Goal: Information Seeking & Learning: Learn about a topic

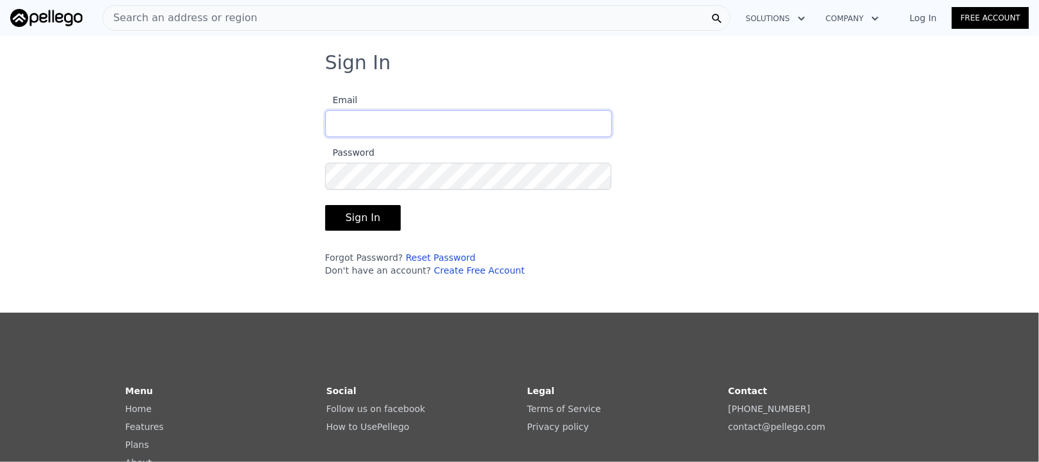
type input "[PERSON_NAME][EMAIL_ADDRESS][DOMAIN_NAME]"
click at [361, 214] on button "Sign In" at bounding box center [363, 218] width 76 height 26
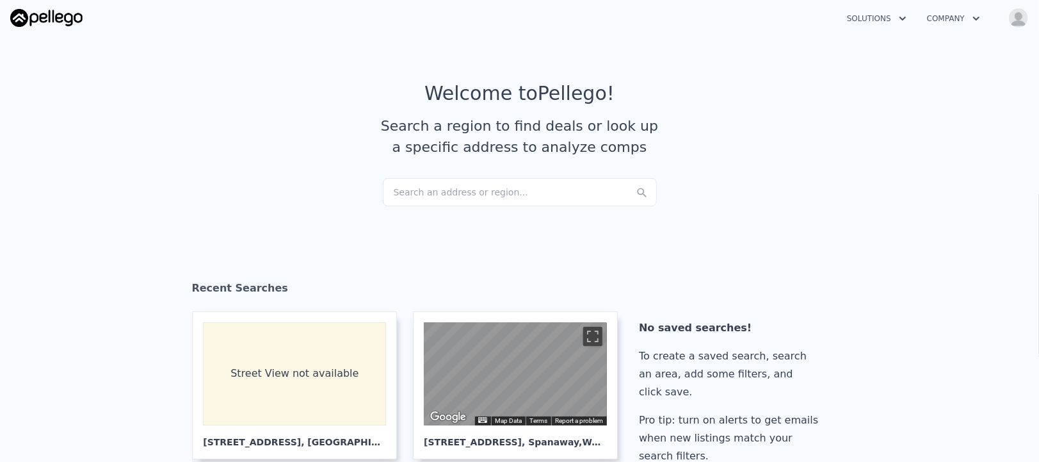
click at [504, 190] on div "Search an address or region..." at bounding box center [520, 192] width 274 height 28
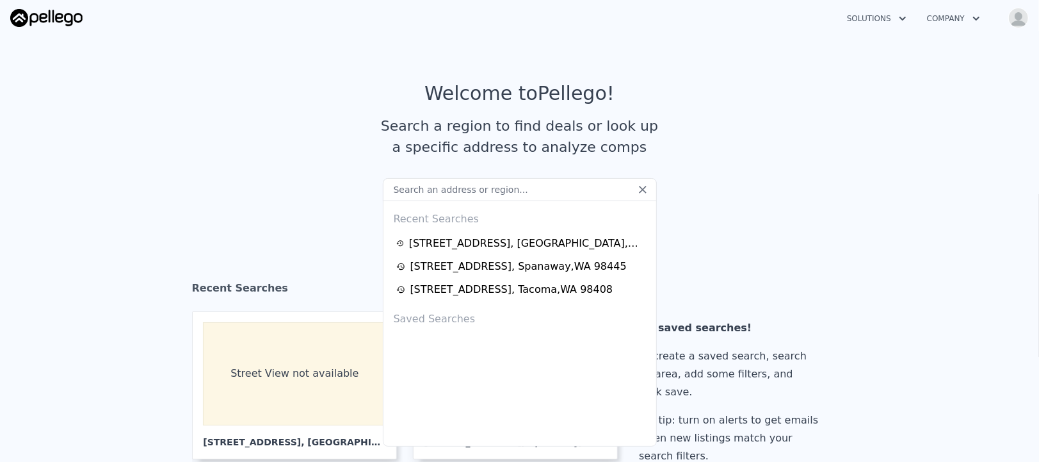
click at [483, 194] on input "text" at bounding box center [520, 189] width 274 height 23
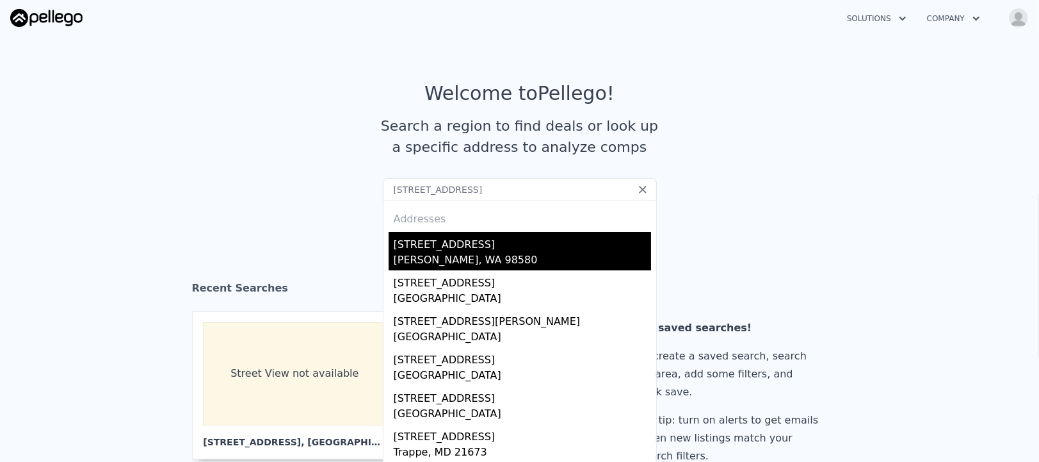
type input "[STREET_ADDRESS]"
click at [445, 255] on div "[PERSON_NAME], WA 98580" at bounding box center [522, 261] width 257 height 18
